Goal: Information Seeking & Learning: Check status

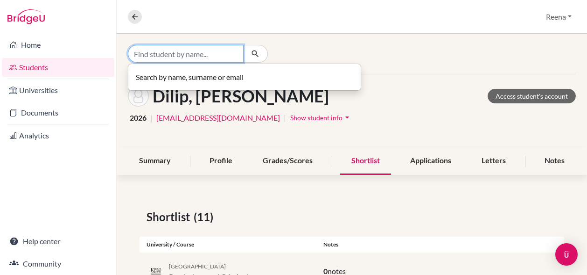
click at [166, 55] on input "Find student by name..." at bounding box center [186, 54] width 116 height 18
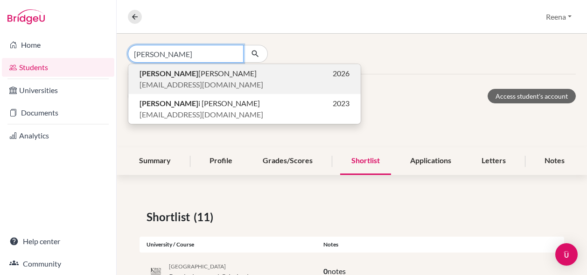
type input "[PERSON_NAME]"
click at [162, 78] on span "[PERSON_NAME]" at bounding box center [198, 73] width 117 height 11
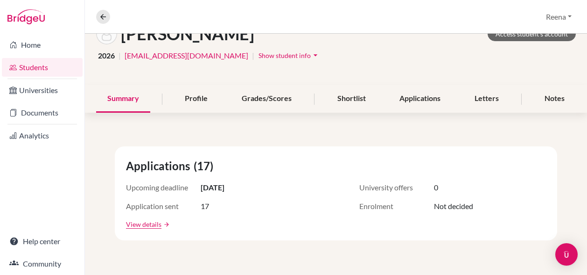
scroll to position [92, 0]
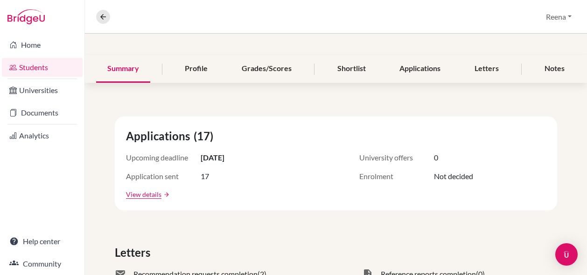
click at [140, 196] on link "View details" at bounding box center [143, 194] width 35 height 10
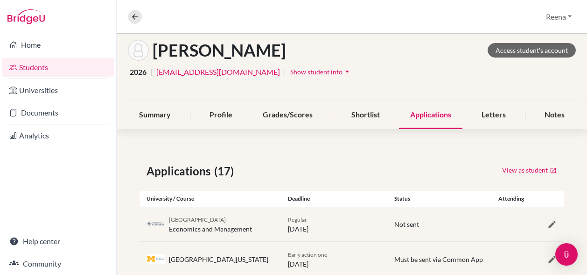
scroll to position [67, 0]
